Goal: Task Accomplishment & Management: Complete application form

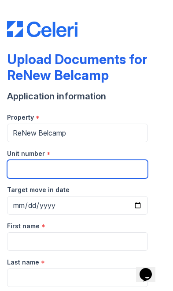
click at [25, 165] on input "Unit number" at bounding box center [77, 169] width 141 height 19
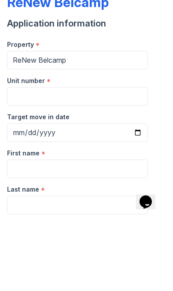
click at [41, 106] on div "Property *" at bounding box center [77, 115] width 141 height 18
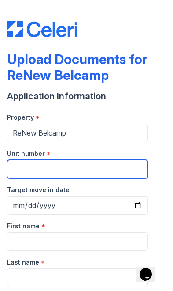
click at [25, 169] on input "Unit number" at bounding box center [77, 169] width 141 height 19
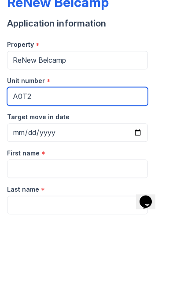
type input "A0T2"
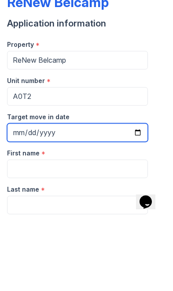
click at [19, 196] on input "Target move in date" at bounding box center [77, 205] width 141 height 19
type input "[DATE]"
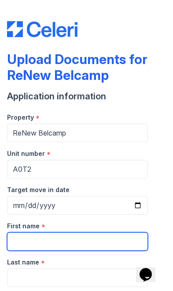
click at [30, 241] on input "First name" at bounding box center [77, 241] width 141 height 19
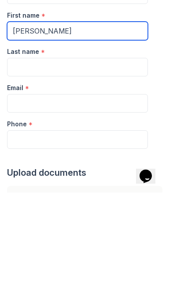
scroll to position [110, 0]
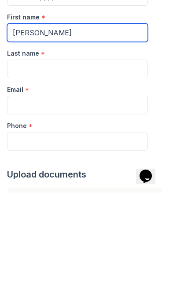
type input "[PERSON_NAME]"
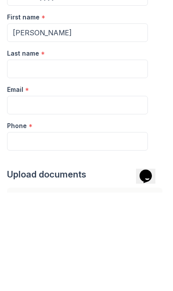
click at [20, 158] on input "Last name" at bounding box center [77, 167] width 141 height 19
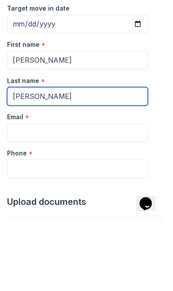
type input "[PERSON_NAME]"
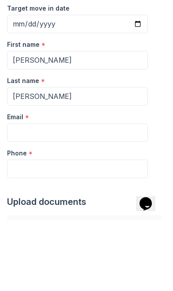
click at [23, 194] on input "Email" at bounding box center [77, 203] width 141 height 19
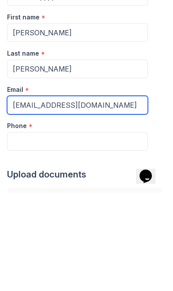
type input "[EMAIL_ADDRESS][DOMAIN_NAME]"
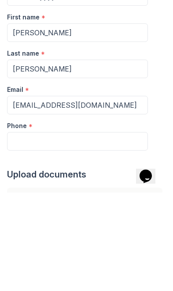
click at [32, 230] on input "Phone" at bounding box center [77, 239] width 141 height 19
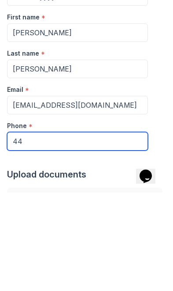
type input "4"
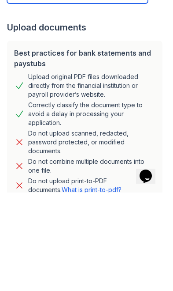
scroll to position [258, 0]
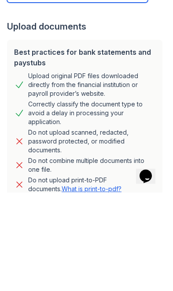
type input "4433100733"
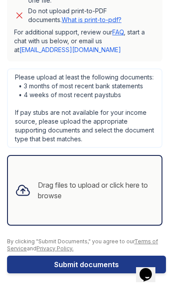
scroll to position [526, 0]
click at [42, 190] on div "Drag files to upload or click here to browse" at bounding box center [96, 190] width 117 height 21
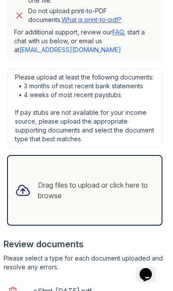
click at [65, 192] on div "Drag files to upload or click here to browse" at bounding box center [96, 190] width 117 height 21
click at [59, 193] on div "Drag files to upload or click here to browse" at bounding box center [96, 190] width 117 height 21
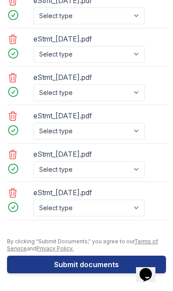
scroll to position [816, 0]
click at [11, 193] on icon at bounding box center [13, 193] width 11 height 11
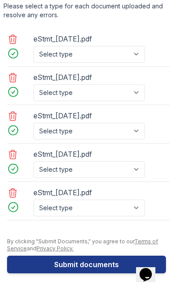
click at [12, 192] on icon at bounding box center [13, 193] width 8 height 9
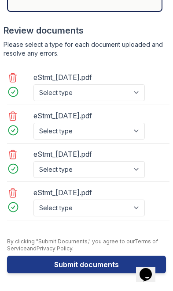
scroll to position [739, 0]
click at [15, 192] on icon at bounding box center [13, 193] width 11 height 11
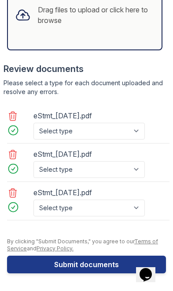
scroll to position [701, 0]
click at [62, 265] on button "Submit documents" at bounding box center [86, 265] width 159 height 18
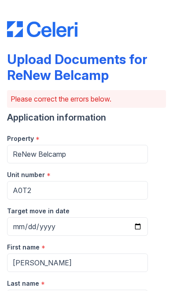
scroll to position [0, 0]
click at [167, 245] on div "Upload Documents for ReNew Belcamp Please correct the errors below. Application…" at bounding box center [86, 145] width 173 height 291
click at [167, 174] on div "Upload Documents for ReNew Belcamp Please correct the errors below. Application…" at bounding box center [86, 145] width 173 height 291
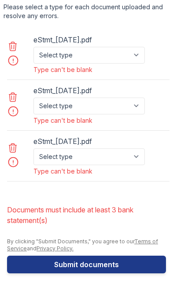
scroll to position [798, 0]
click at [71, 263] on button "Submit documents" at bounding box center [86, 265] width 159 height 18
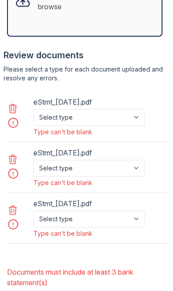
scroll to position [736, 0]
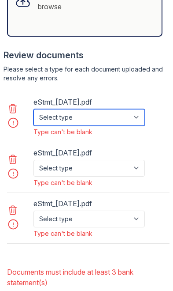
click at [139, 118] on select "Select type Paystub Bank Statement Offer Letter Tax Documents Benefit Award Let…" at bounding box center [90, 117] width 112 height 17
select select "bank_statement"
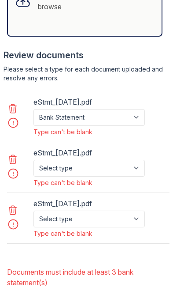
click at [136, 167] on select "Select type Paystub Bank Statement Offer Letter Tax Documents Benefit Award Let…" at bounding box center [90, 168] width 112 height 17
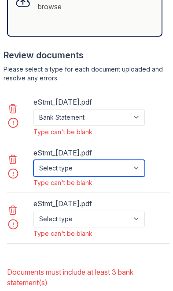
select select "bank_statement"
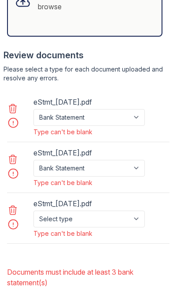
click at [137, 225] on select "Select type Paystub Bank Statement Offer Letter Tax Documents Benefit Award Let…" at bounding box center [90, 219] width 112 height 17
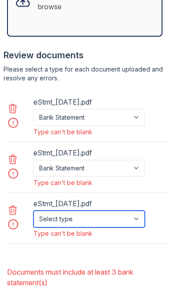
select select "bank_statement"
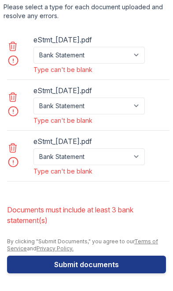
scroll to position [798, 0]
click at [78, 265] on button "Submit documents" at bounding box center [86, 265] width 159 height 18
